Goal: Task Accomplishment & Management: Use online tool/utility

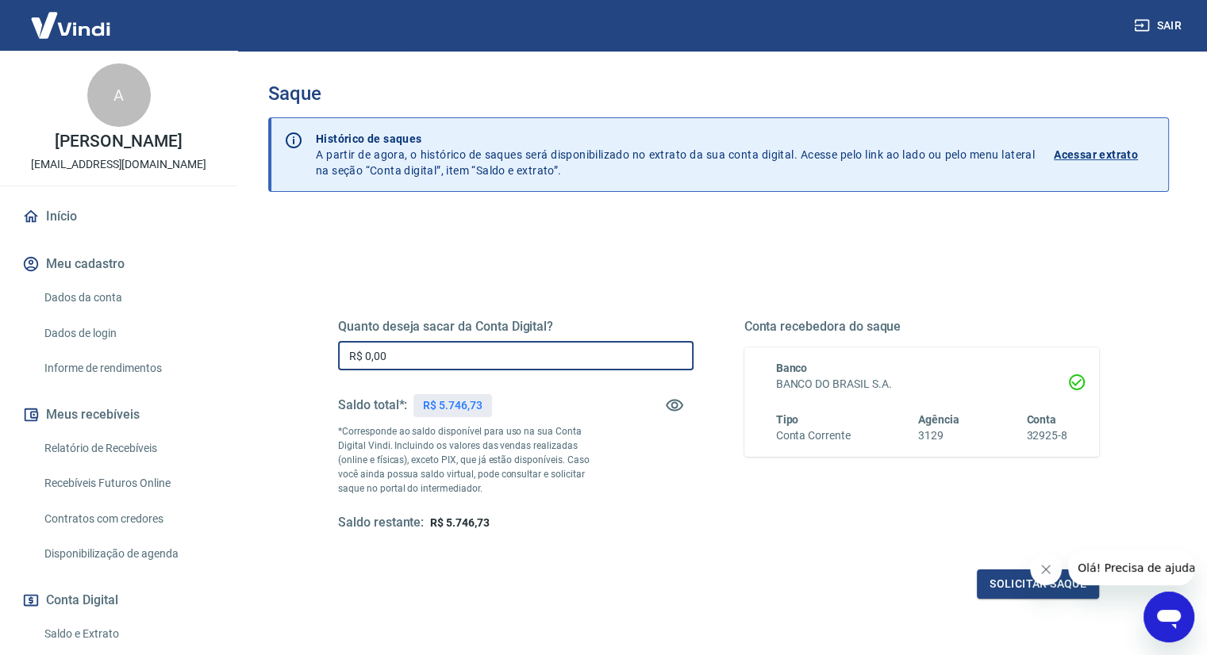
click at [454, 347] on input "R$ 0,00" at bounding box center [515, 355] width 355 height 29
